Goal: Navigation & Orientation: Find specific page/section

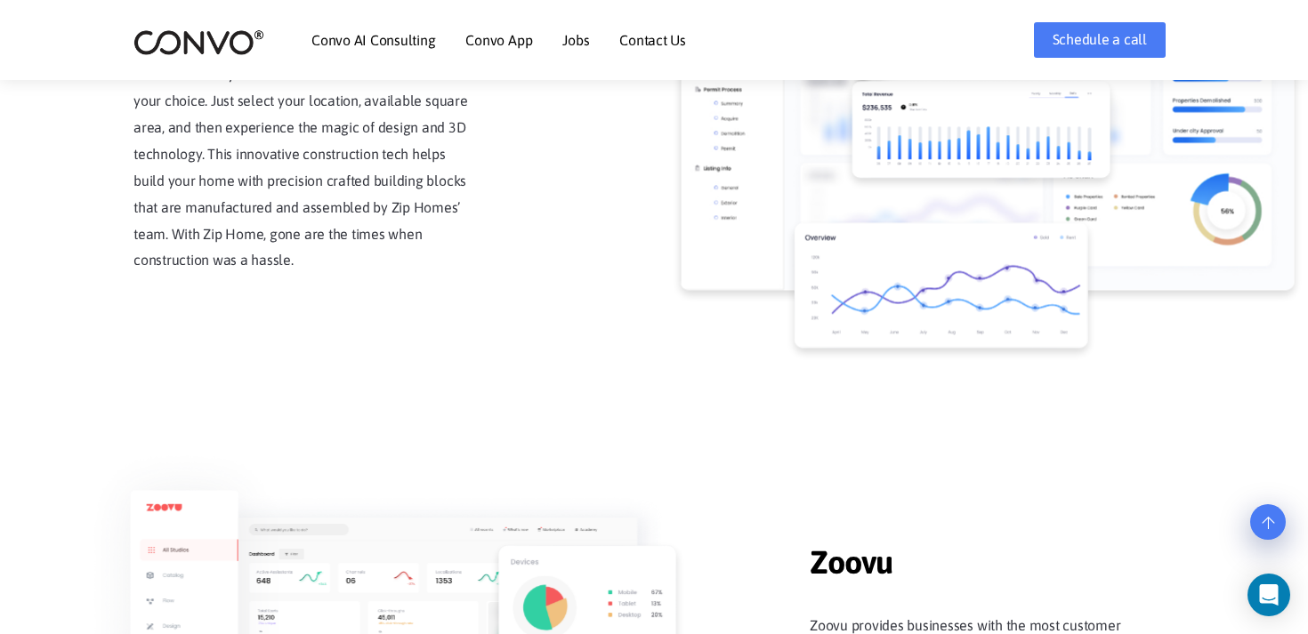
scroll to position [1808, 0]
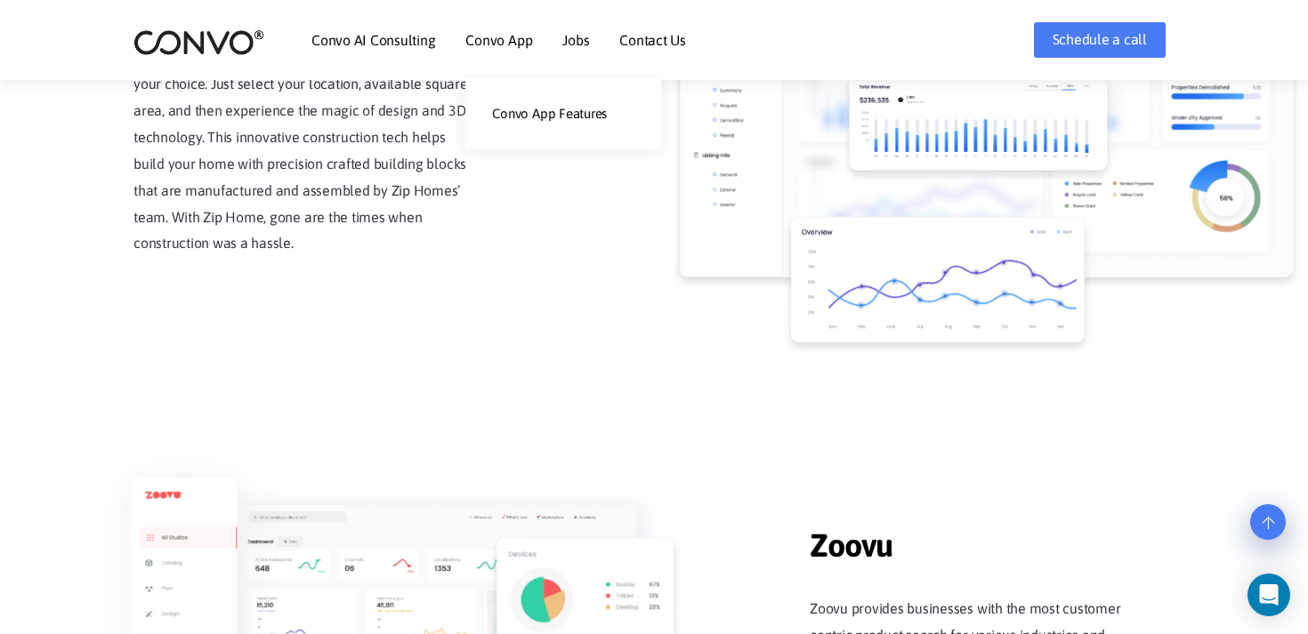
click at [496, 43] on link "Convo App" at bounding box center [498, 40] width 67 height 14
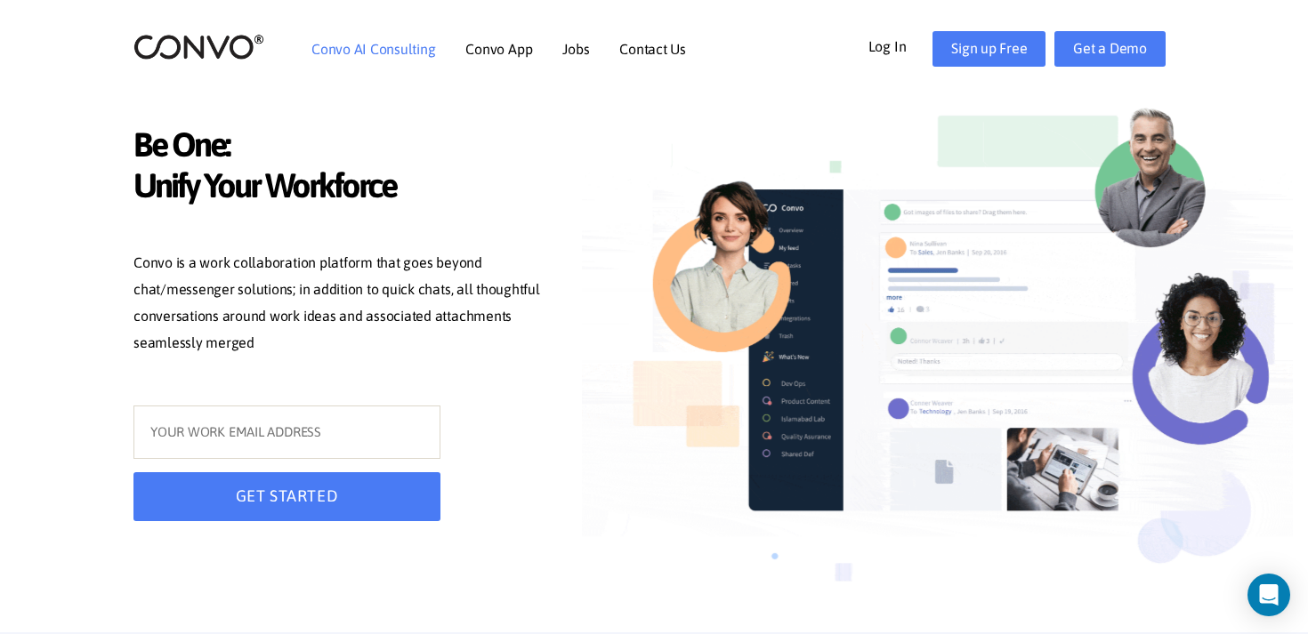
click at [350, 56] on link "Convo AI Consulting" at bounding box center [373, 49] width 124 height 14
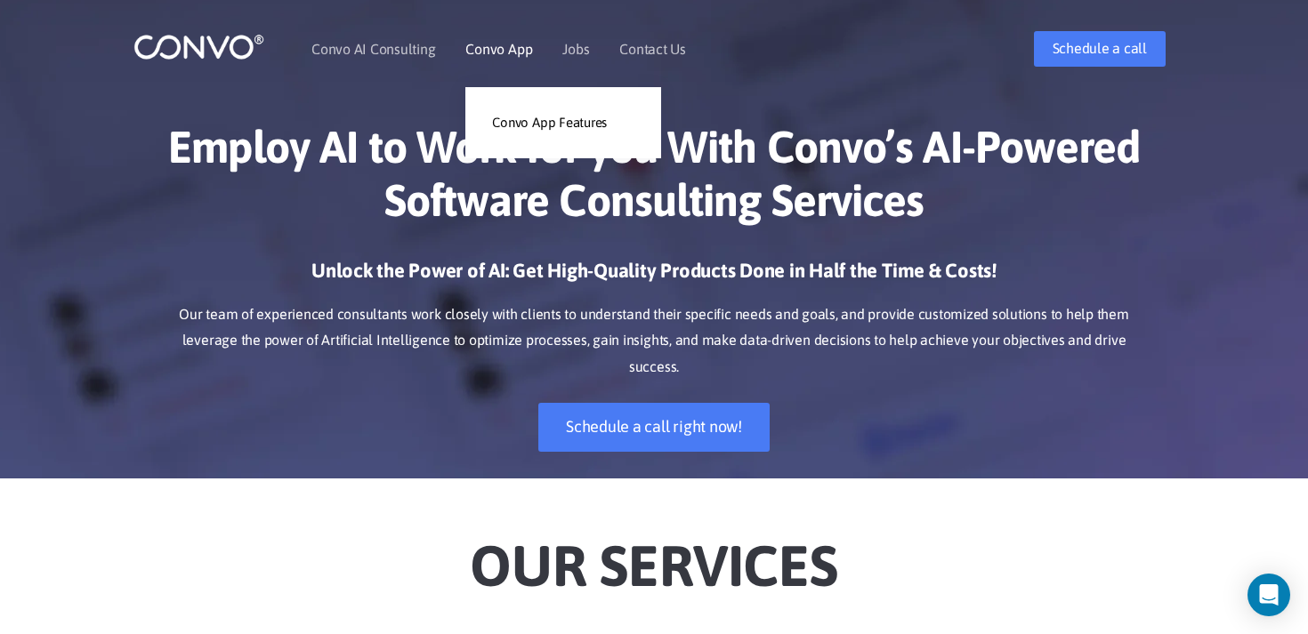
click at [490, 56] on link "Convo App" at bounding box center [498, 49] width 67 height 14
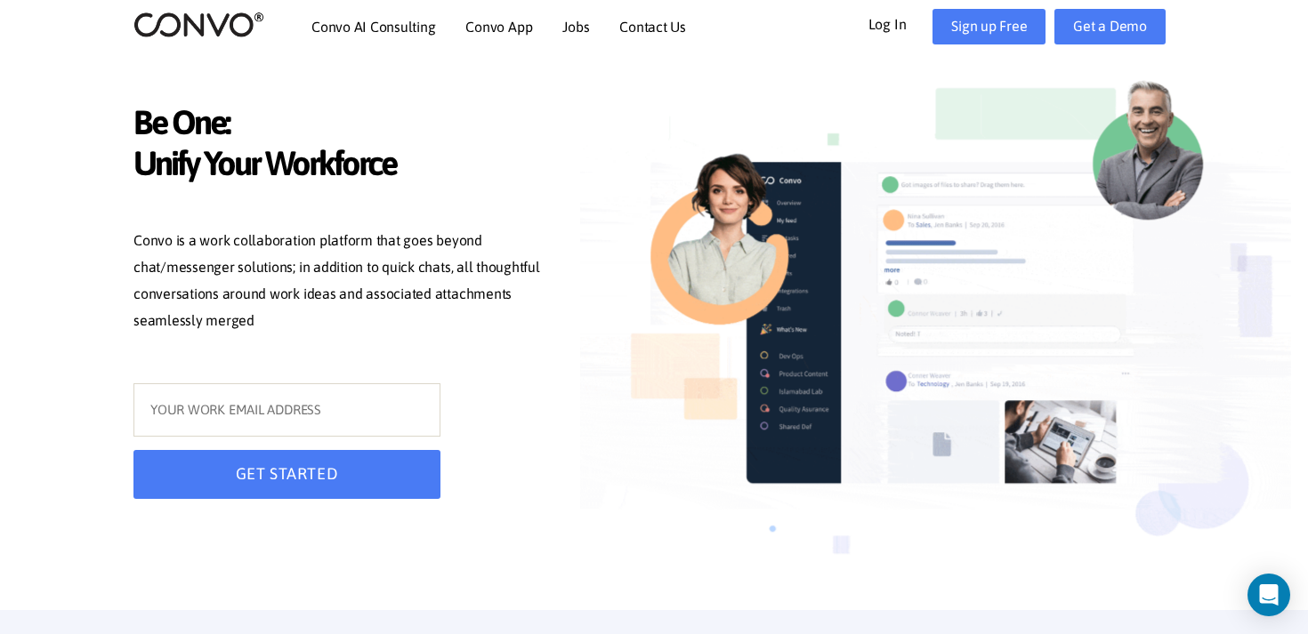
scroll to position [28, 0]
